Goal: Check status: Check status

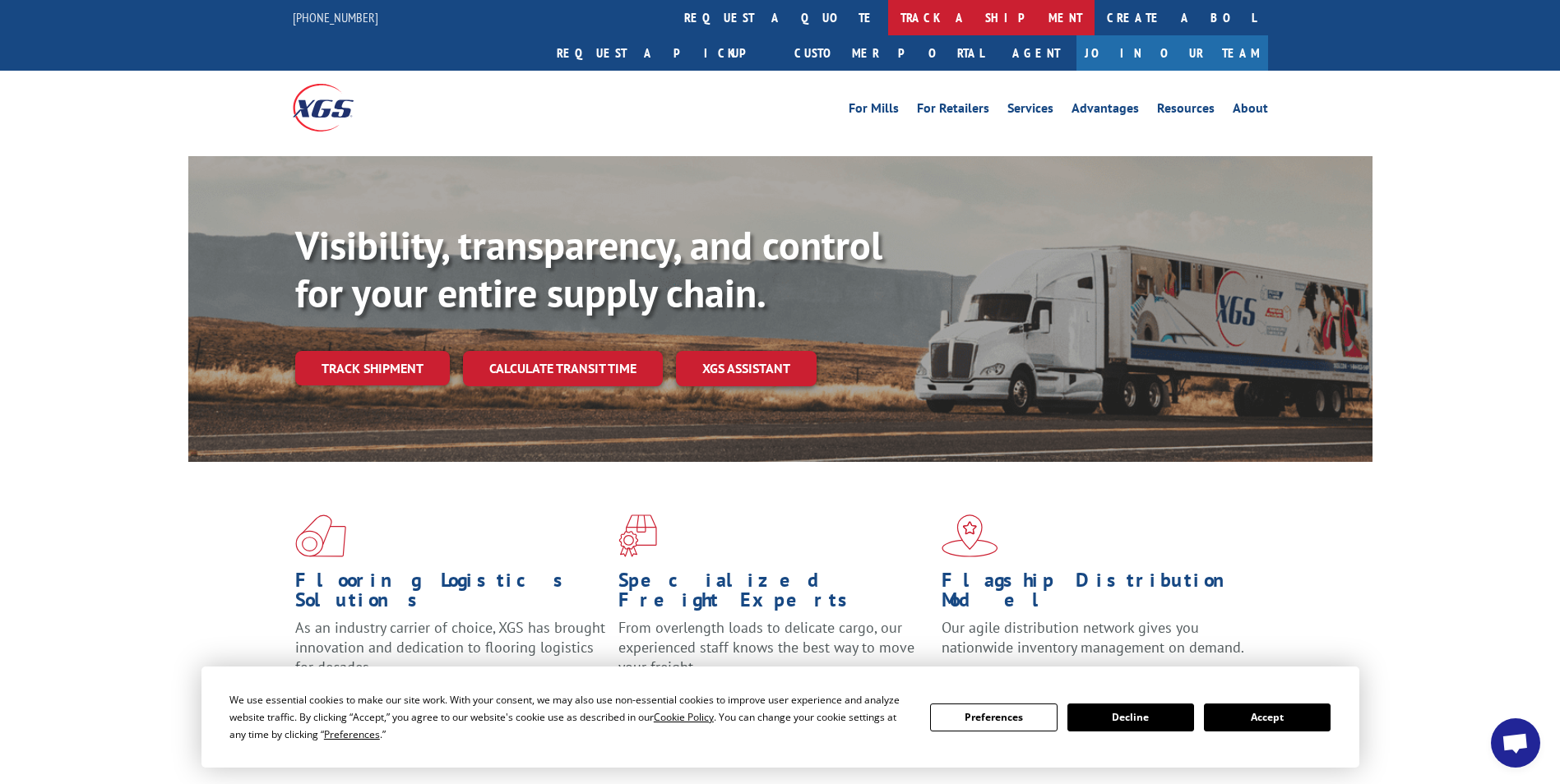
click at [888, 19] on link "track a shipment" at bounding box center [991, 18] width 207 height 36
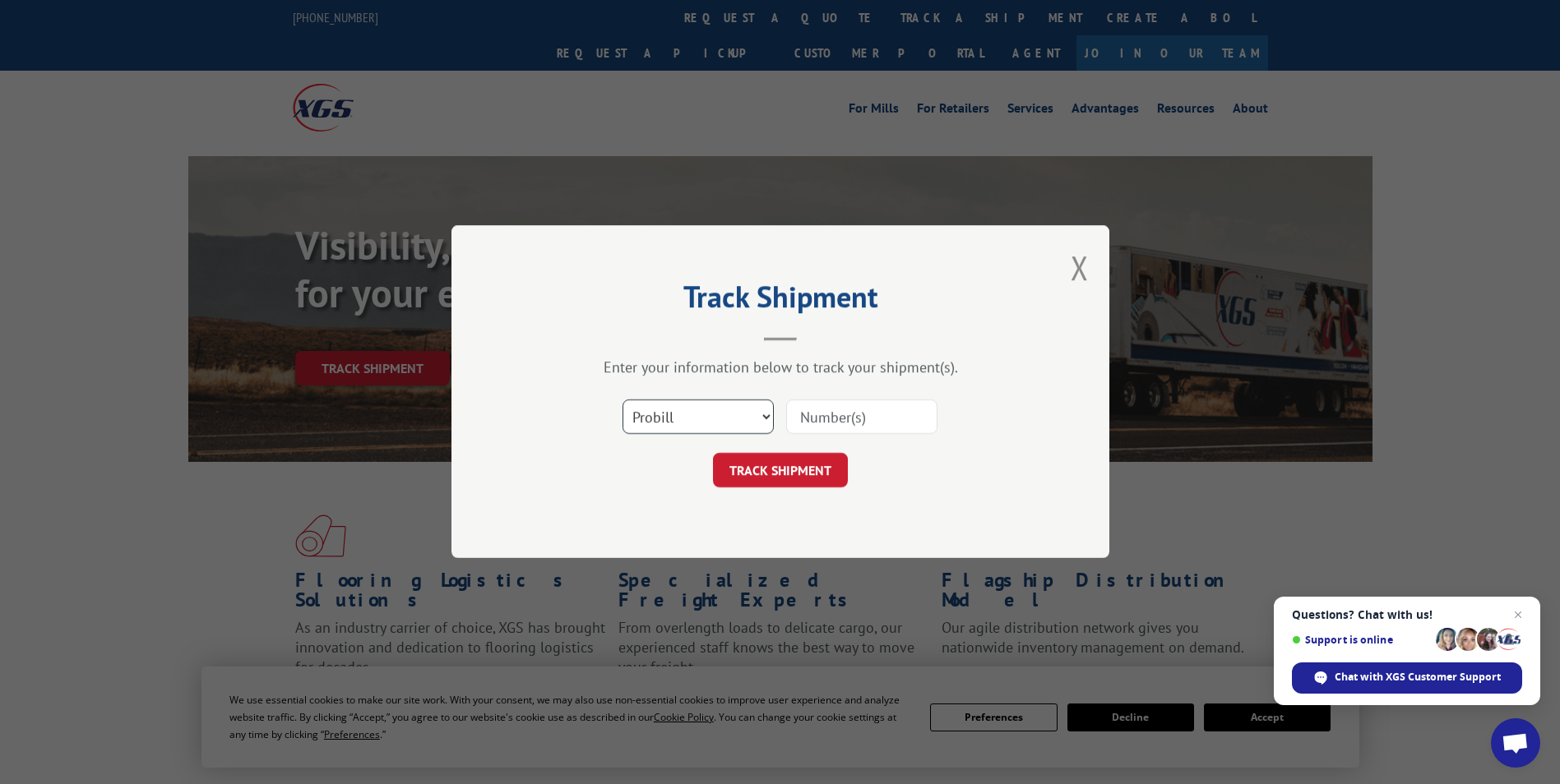
click at [690, 414] on select "Select category... Probill BOL PO" at bounding box center [697, 417] width 151 height 35
select select "po"
click at [622, 400] on select "Select category... Probill BOL PO" at bounding box center [697, 417] width 151 height 35
click at [864, 414] on input at bounding box center [861, 417] width 151 height 35
type input "415"
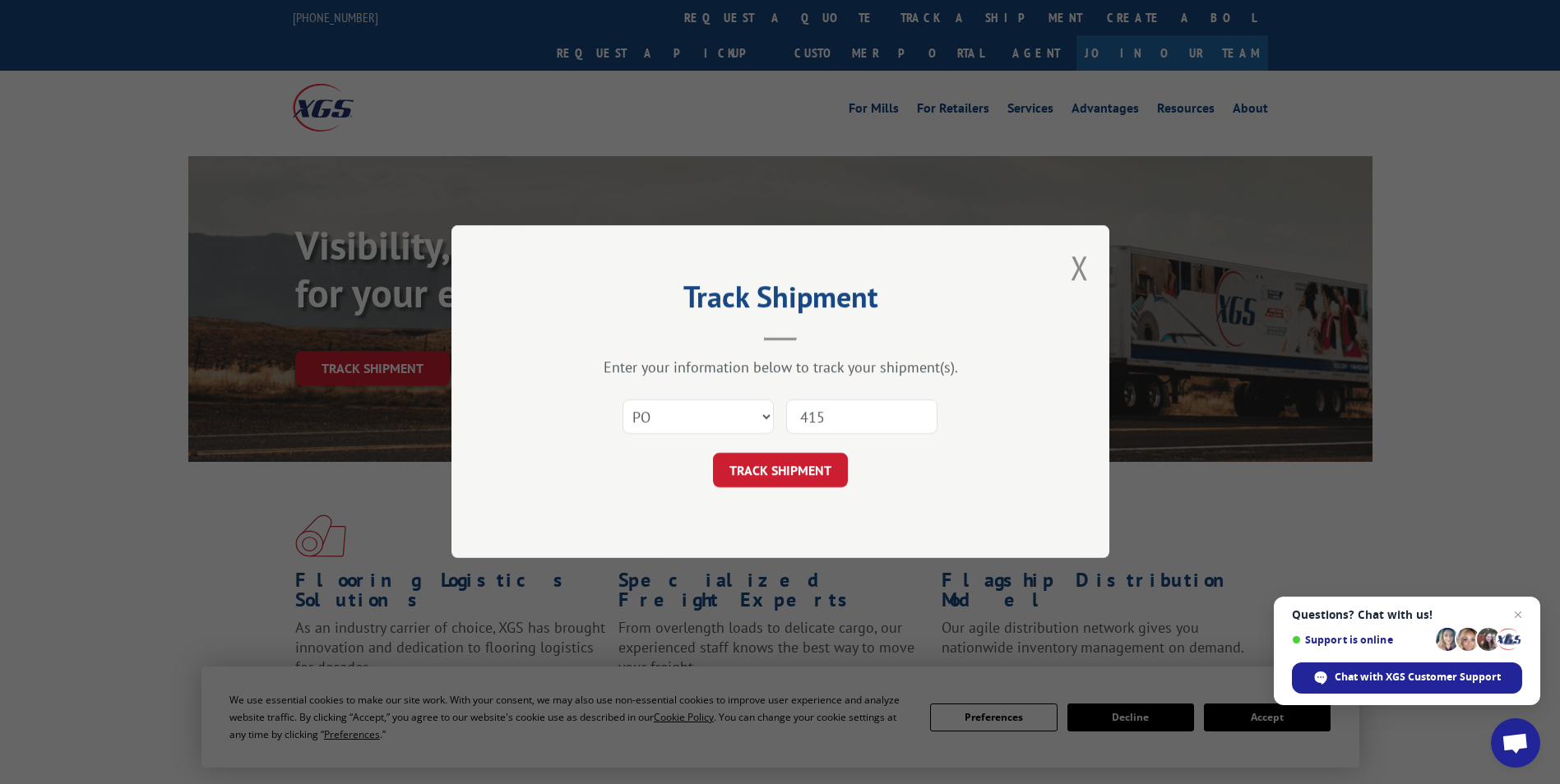
click at [841, 415] on input "415" at bounding box center [861, 417] width 151 height 35
click at [679, 429] on select "Select category... Probill BOL PO" at bounding box center [697, 417] width 151 height 35
select select "probill"
click at [622, 400] on select "Select category... Probill BOL PO" at bounding box center [697, 417] width 151 height 35
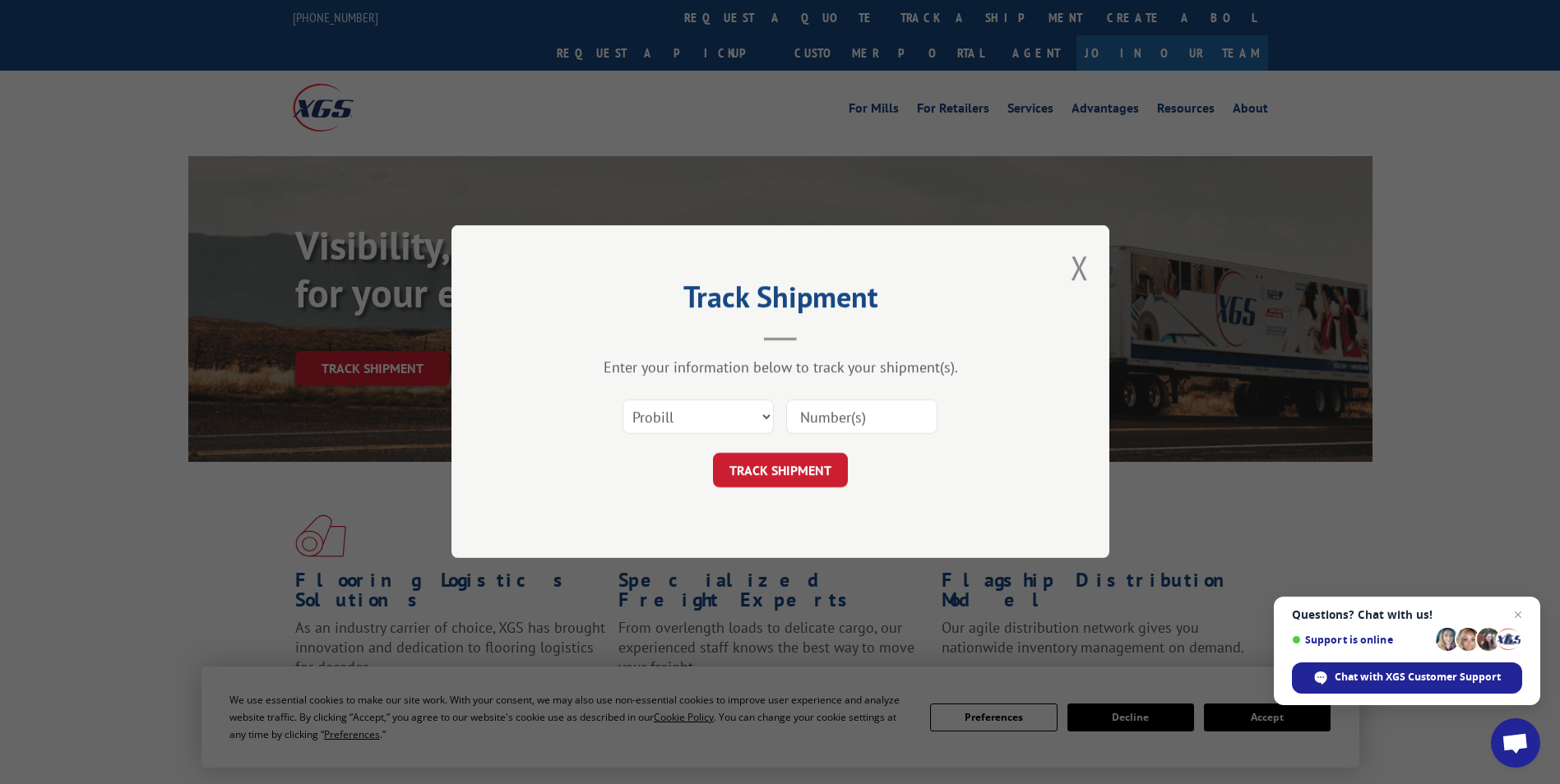
click at [858, 411] on input at bounding box center [861, 417] width 151 height 35
type input "172261936"
click at [713, 454] on button "TRACK SHIPMENT" at bounding box center [780, 471] width 135 height 35
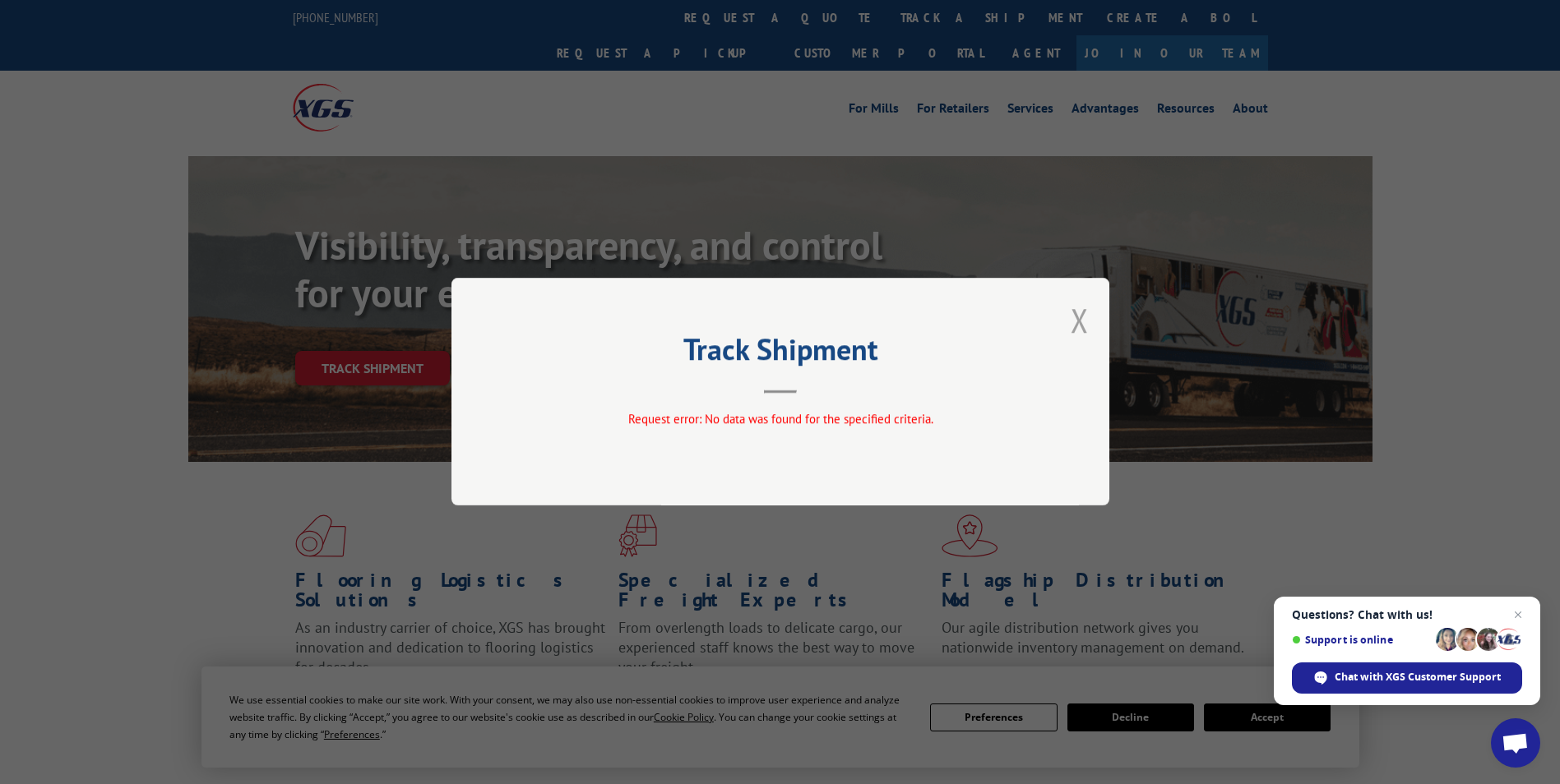
click at [1076, 315] on button "Close modal" at bounding box center [1079, 320] width 18 height 44
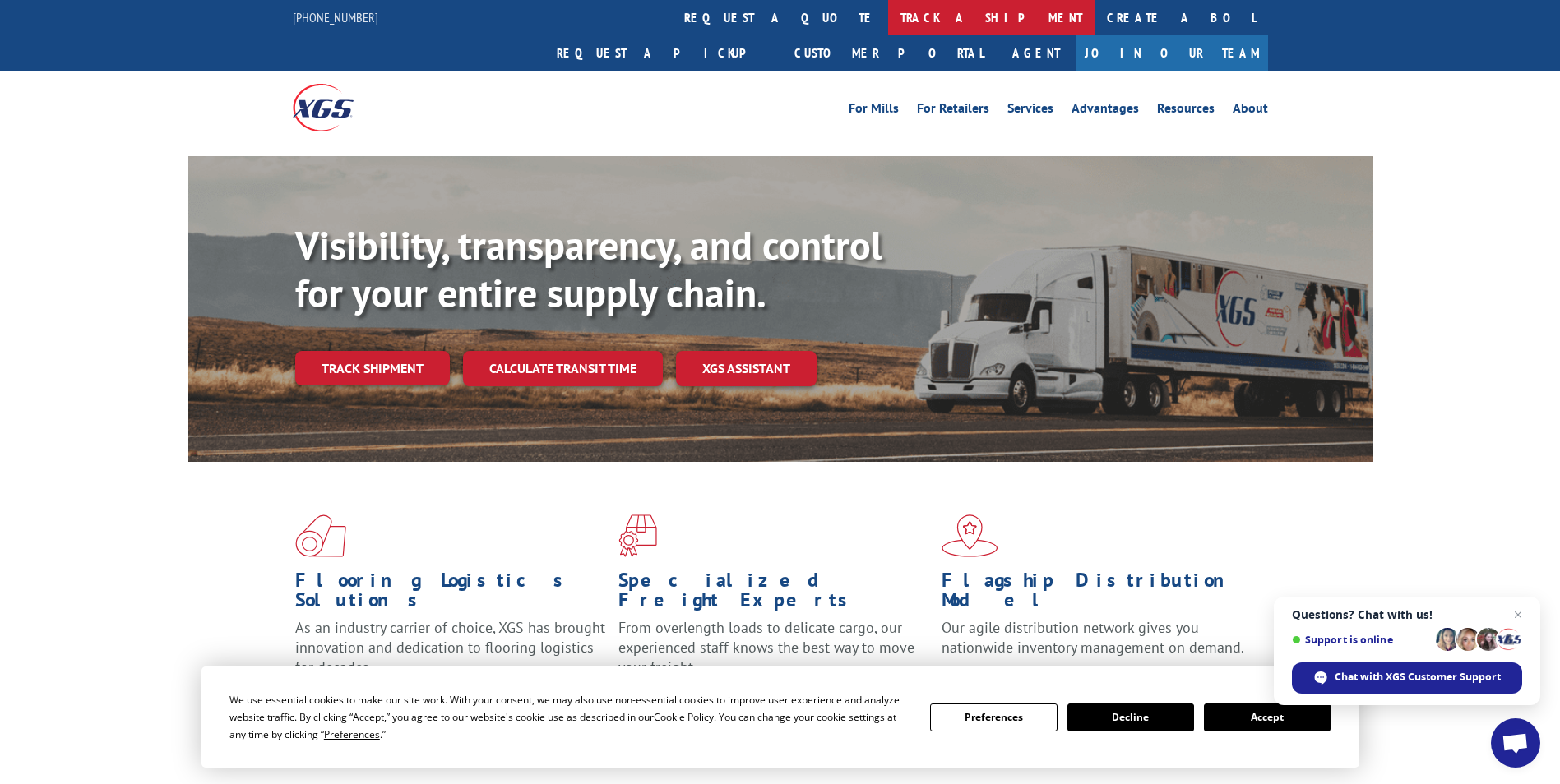
click at [888, 25] on link "track a shipment" at bounding box center [991, 18] width 207 height 36
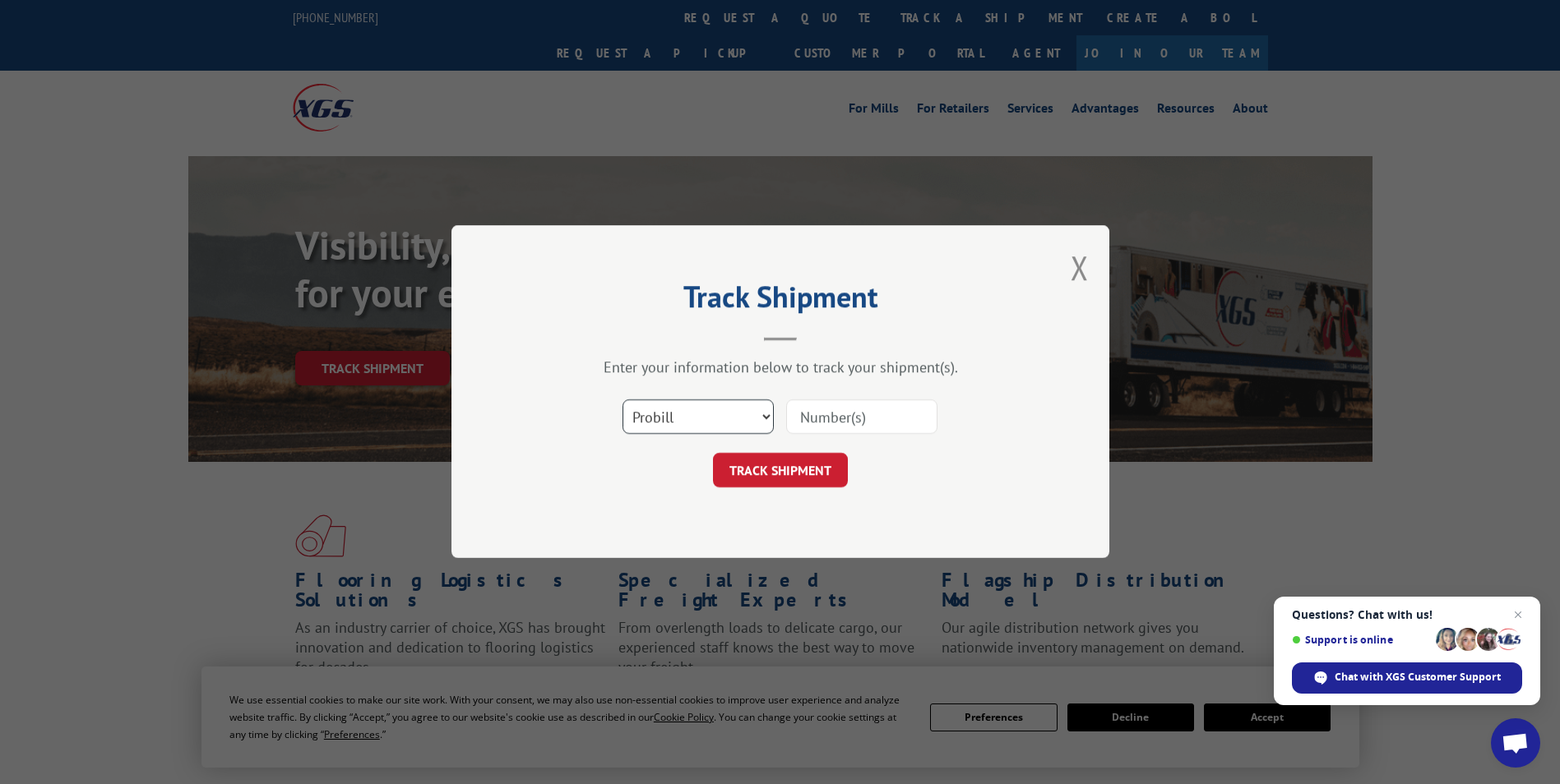
click at [715, 434] on select "Select category... Probill BOL PO" at bounding box center [697, 417] width 151 height 35
select select "po"
click at [622, 400] on select "Select category... Probill BOL PO" at bounding box center [697, 417] width 151 height 35
click at [830, 415] on input at bounding box center [861, 417] width 151 height 35
type input "41518372"
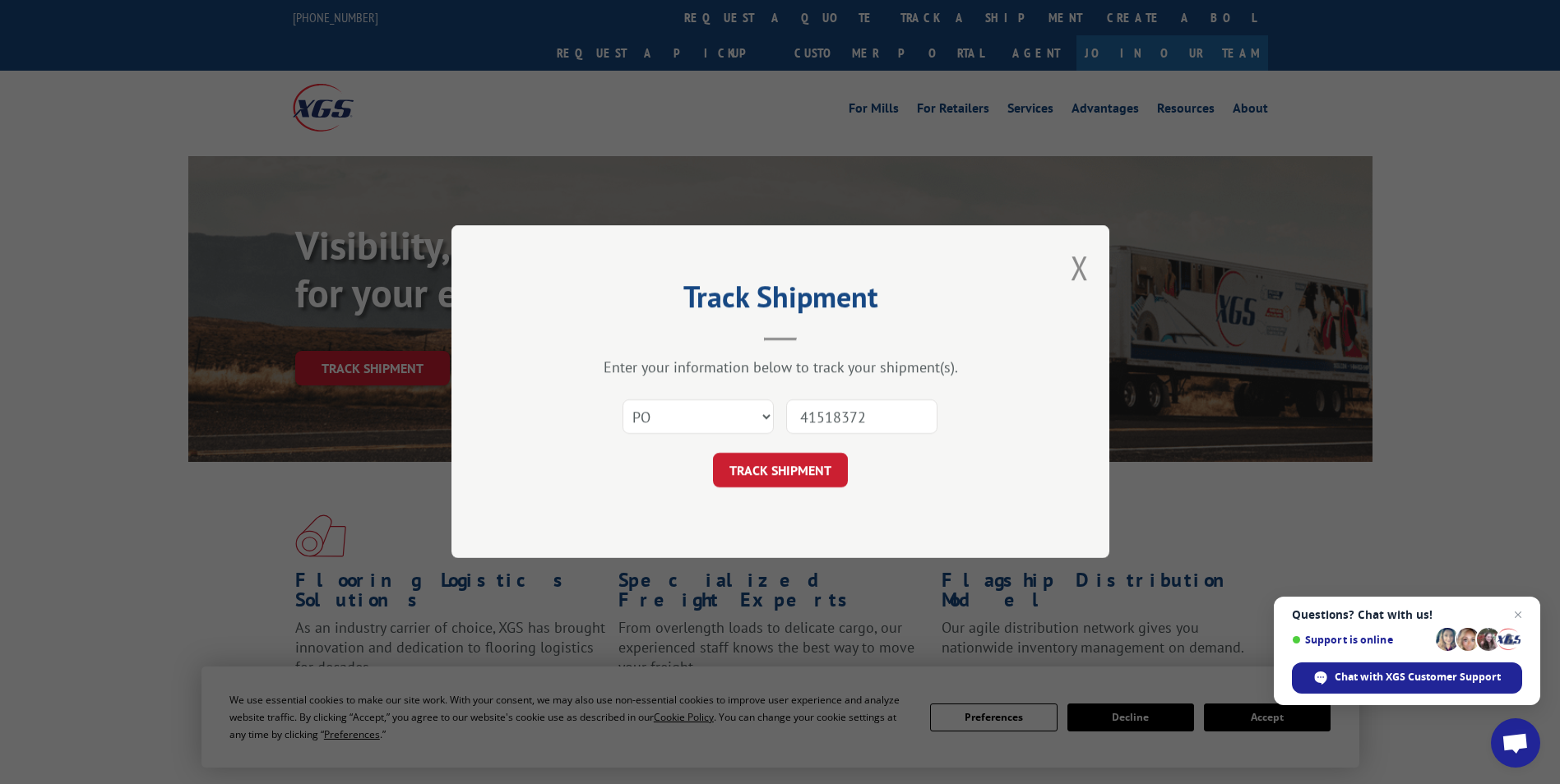
click at [713, 454] on button "TRACK SHIPMENT" at bounding box center [780, 471] width 135 height 35
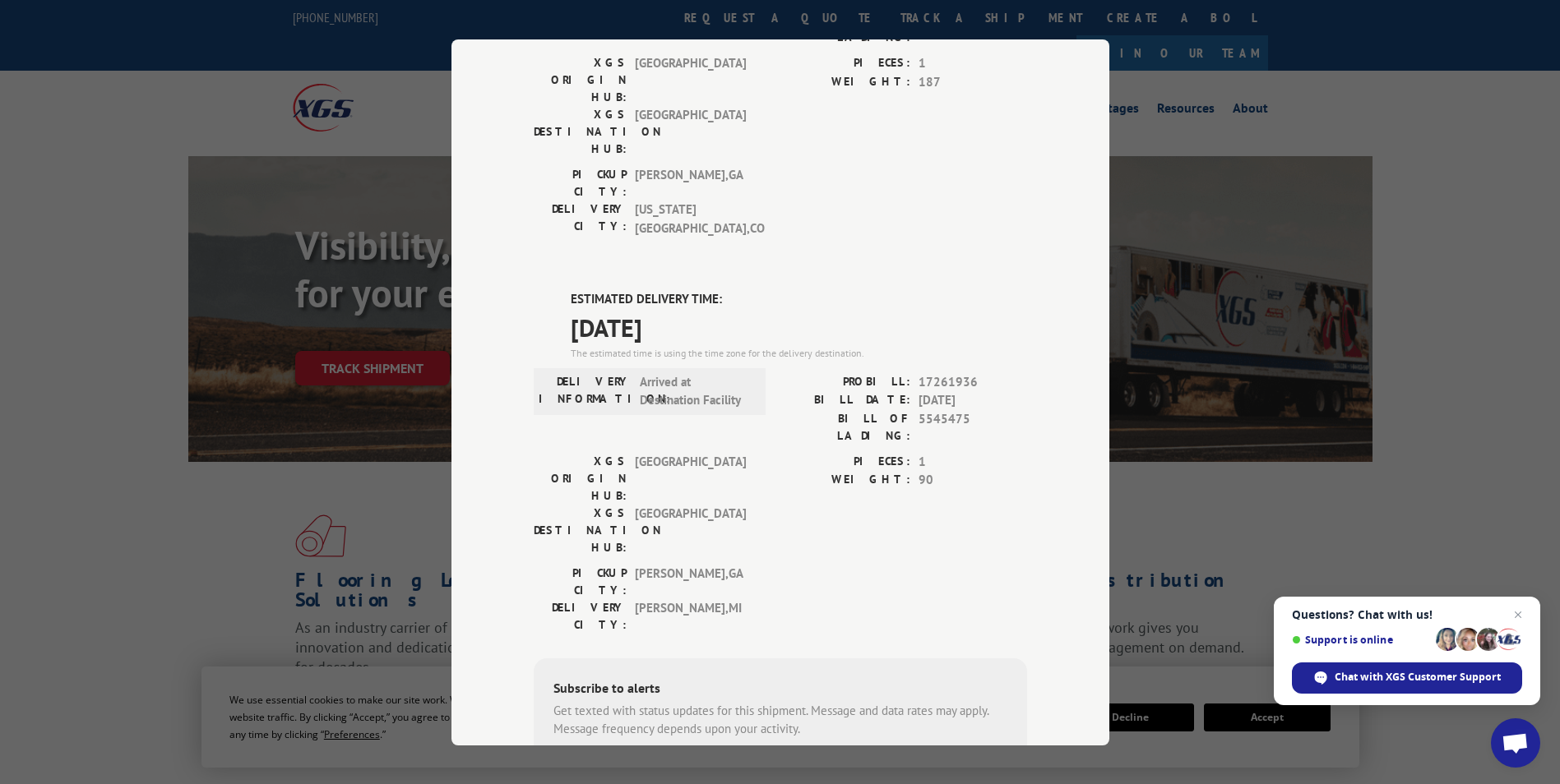
scroll to position [322, 0]
